Goal: Book appointment/travel/reservation

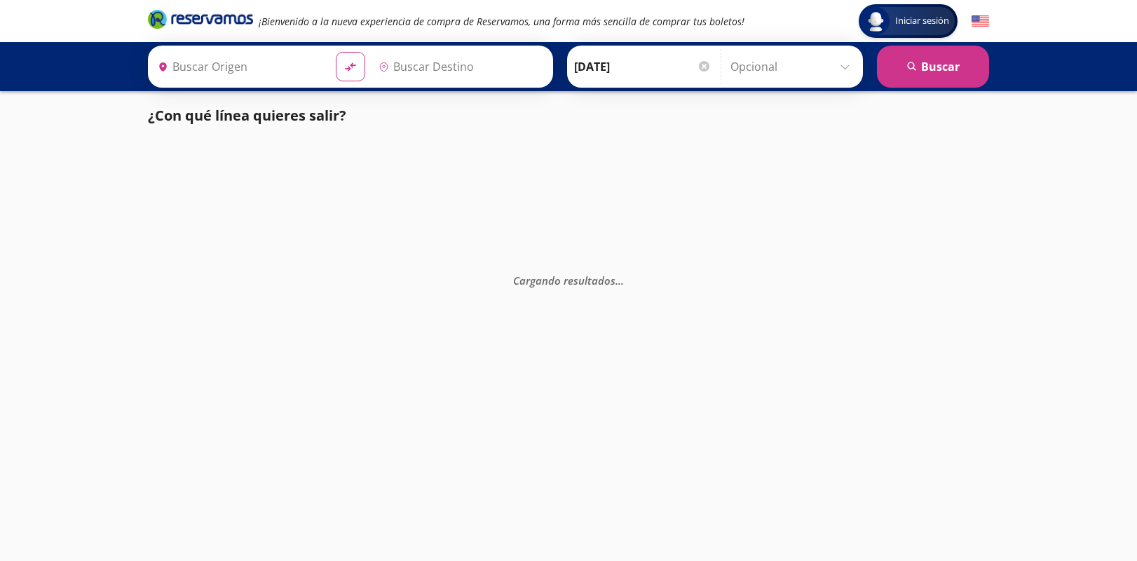
type input "[GEOGRAPHIC_DATA], [GEOGRAPHIC_DATA]"
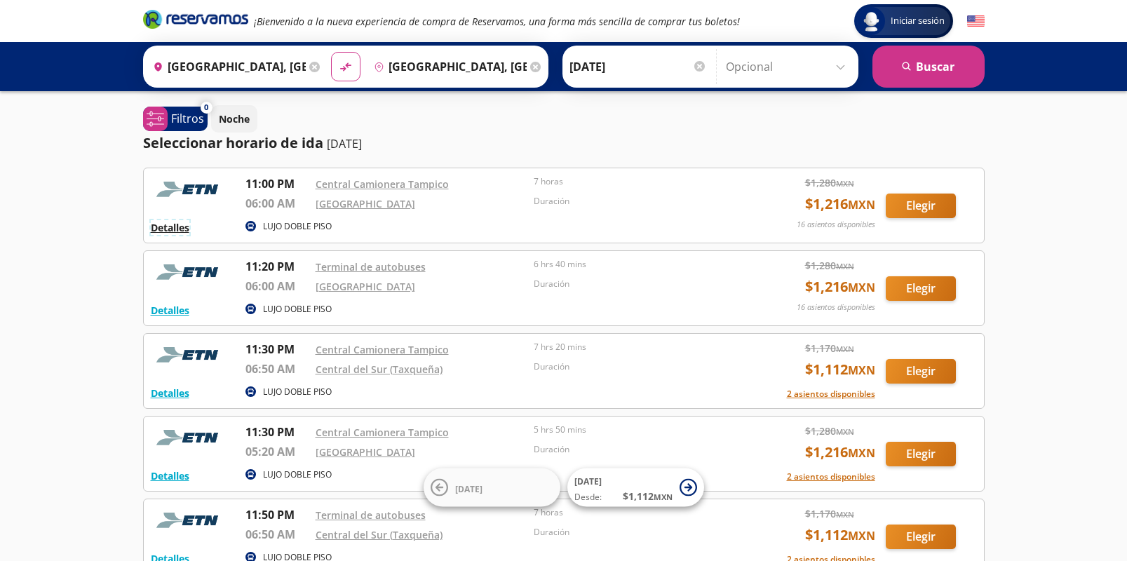
click at [179, 226] on button "Detalles" at bounding box center [170, 227] width 39 height 15
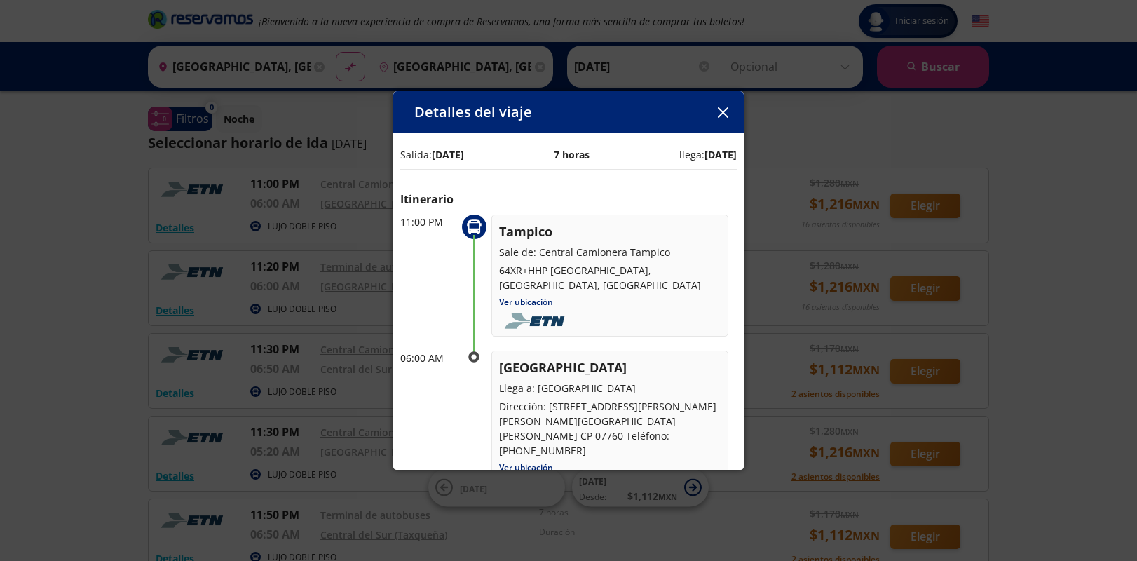
click at [725, 110] on icon "button" at bounding box center [722, 112] width 11 height 11
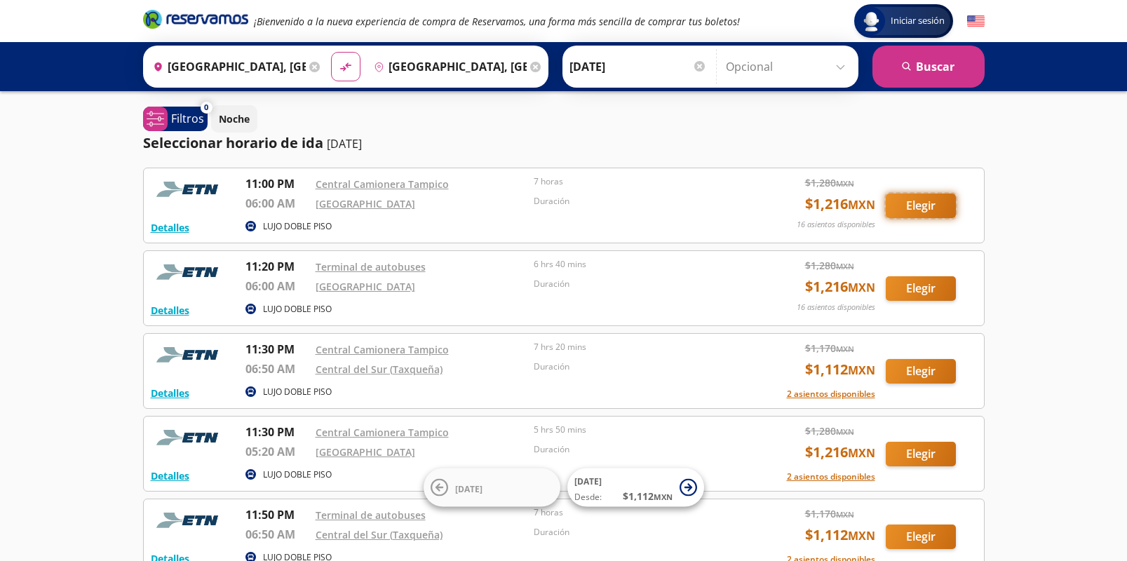
click at [926, 205] on button "Elegir" at bounding box center [921, 206] width 70 height 25
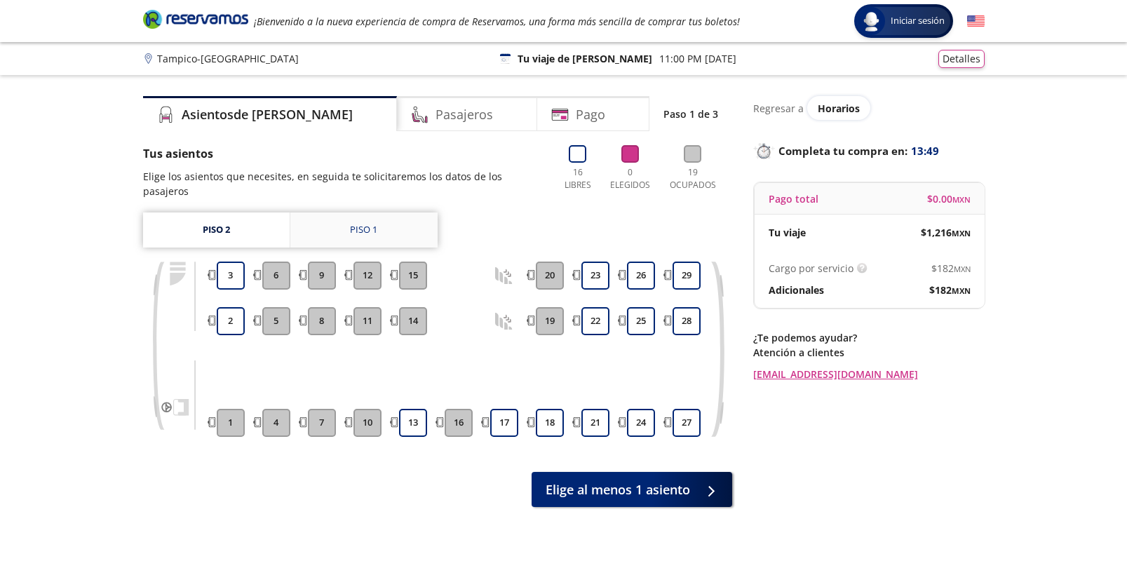
click at [359, 223] on div "Piso 1" at bounding box center [363, 230] width 27 height 14
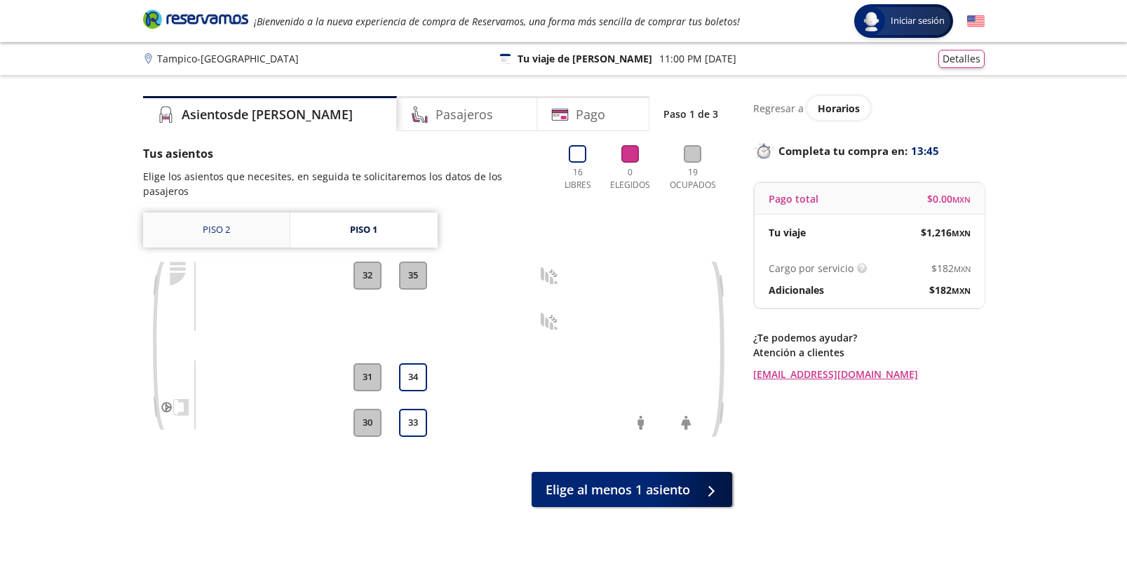
click at [237, 219] on link "Piso 2" at bounding box center [216, 229] width 147 height 35
